Goal: Transaction & Acquisition: Purchase product/service

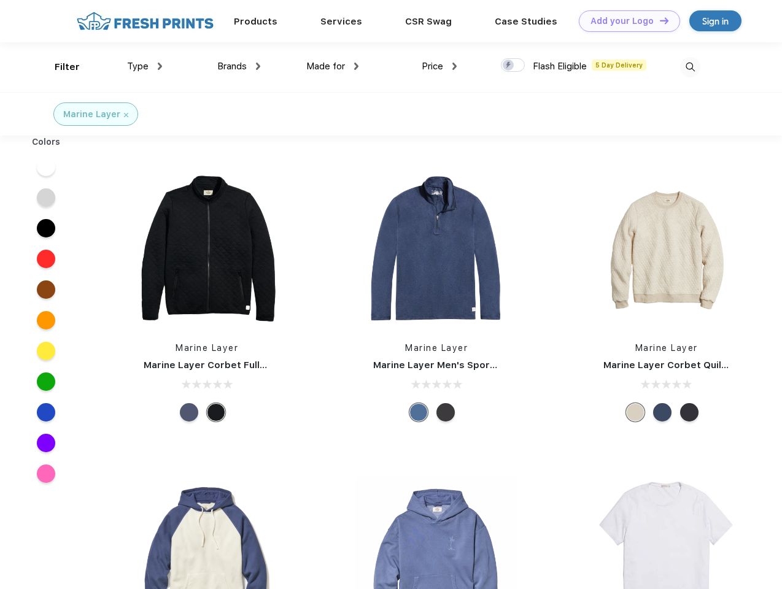
scroll to position [1, 0]
click at [625, 21] on link "Add your Logo Design Tool" at bounding box center [629, 20] width 101 height 21
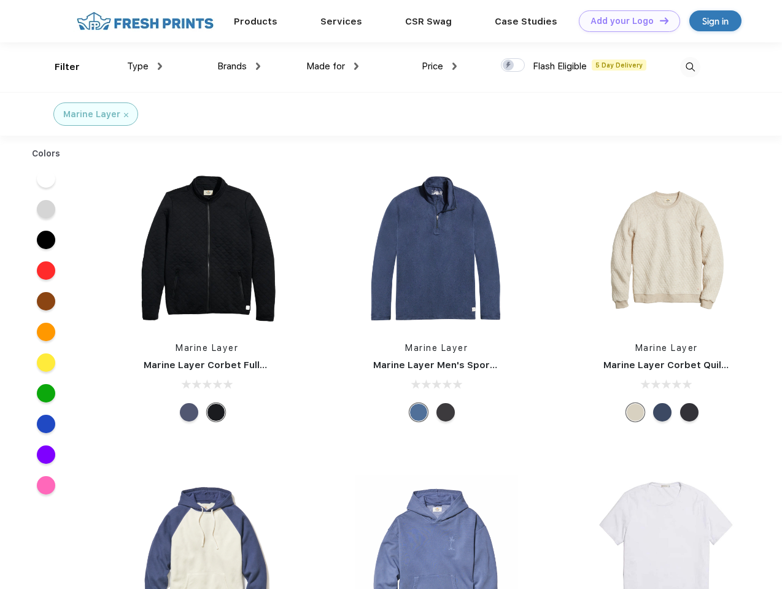
click at [0, 0] on div "Design Tool" at bounding box center [0, 0] width 0 height 0
click at [659, 20] on link "Add your Logo Design Tool" at bounding box center [629, 20] width 101 height 21
click at [59, 67] on div "Filter" at bounding box center [67, 67] width 25 height 14
click at [145, 66] on span "Type" at bounding box center [137, 66] width 21 height 11
click at [239, 66] on span "Brands" at bounding box center [231, 66] width 29 height 11
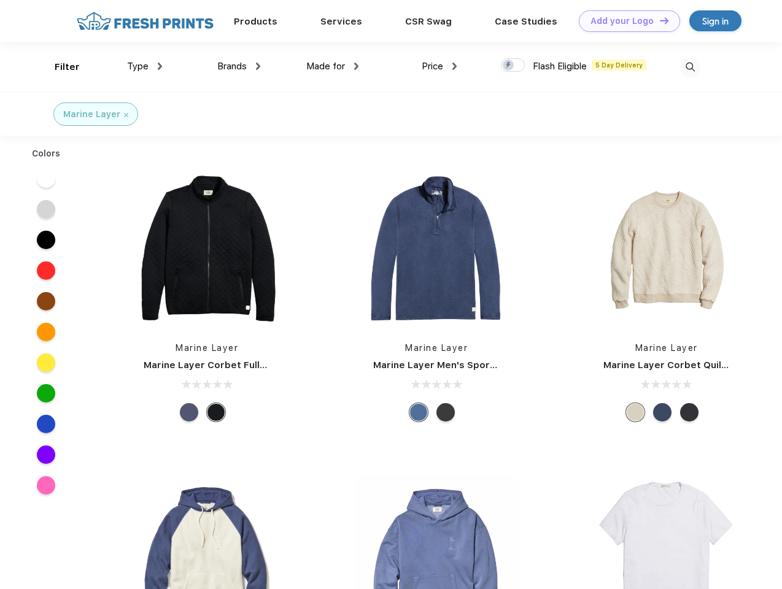
click at [333, 66] on span "Made for" at bounding box center [325, 66] width 39 height 11
click at [440, 66] on span "Price" at bounding box center [432, 66] width 21 height 11
click at [513, 66] on div at bounding box center [513, 65] width 24 height 14
click at [509, 66] on input "checkbox" at bounding box center [505, 62] width 8 height 8
click at [690, 67] on img at bounding box center [690, 67] width 20 height 20
